Goal: Task Accomplishment & Management: Manage account settings

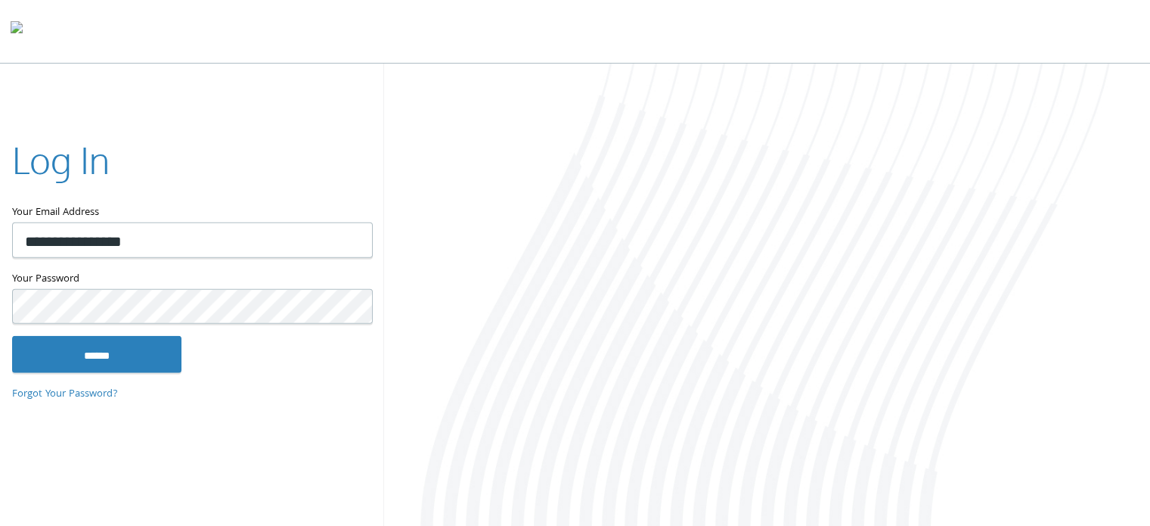
click at [175, 178] on div "Log In" at bounding box center [191, 162] width 359 height 57
click at [129, 344] on input "******" at bounding box center [96, 354] width 169 height 36
click at [147, 361] on input "******" at bounding box center [96, 354] width 169 height 36
